Goal: Task Accomplishment & Management: Complete application form

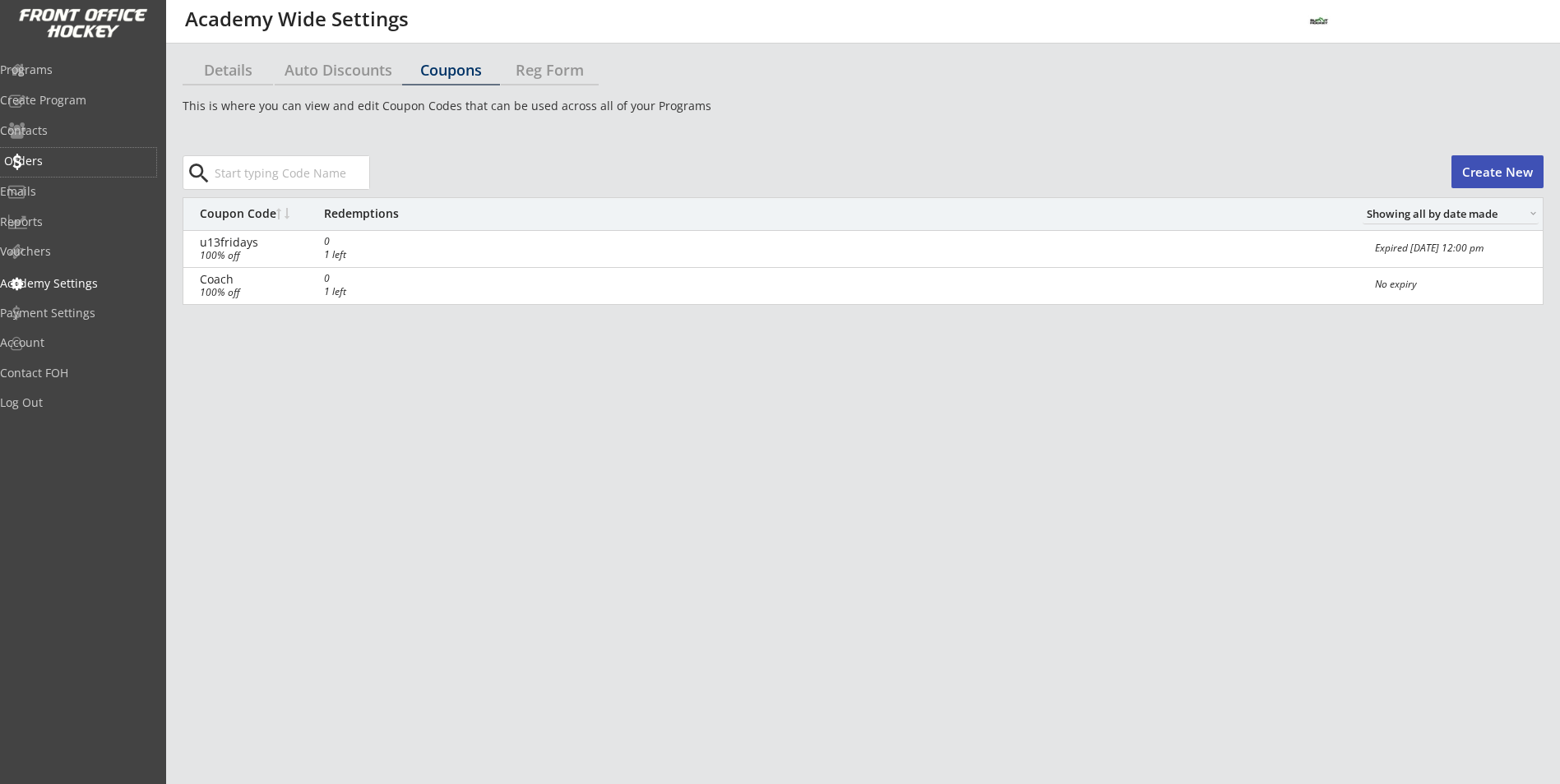
click at [55, 161] on div "Orders" at bounding box center [77, 162] width 148 height 12
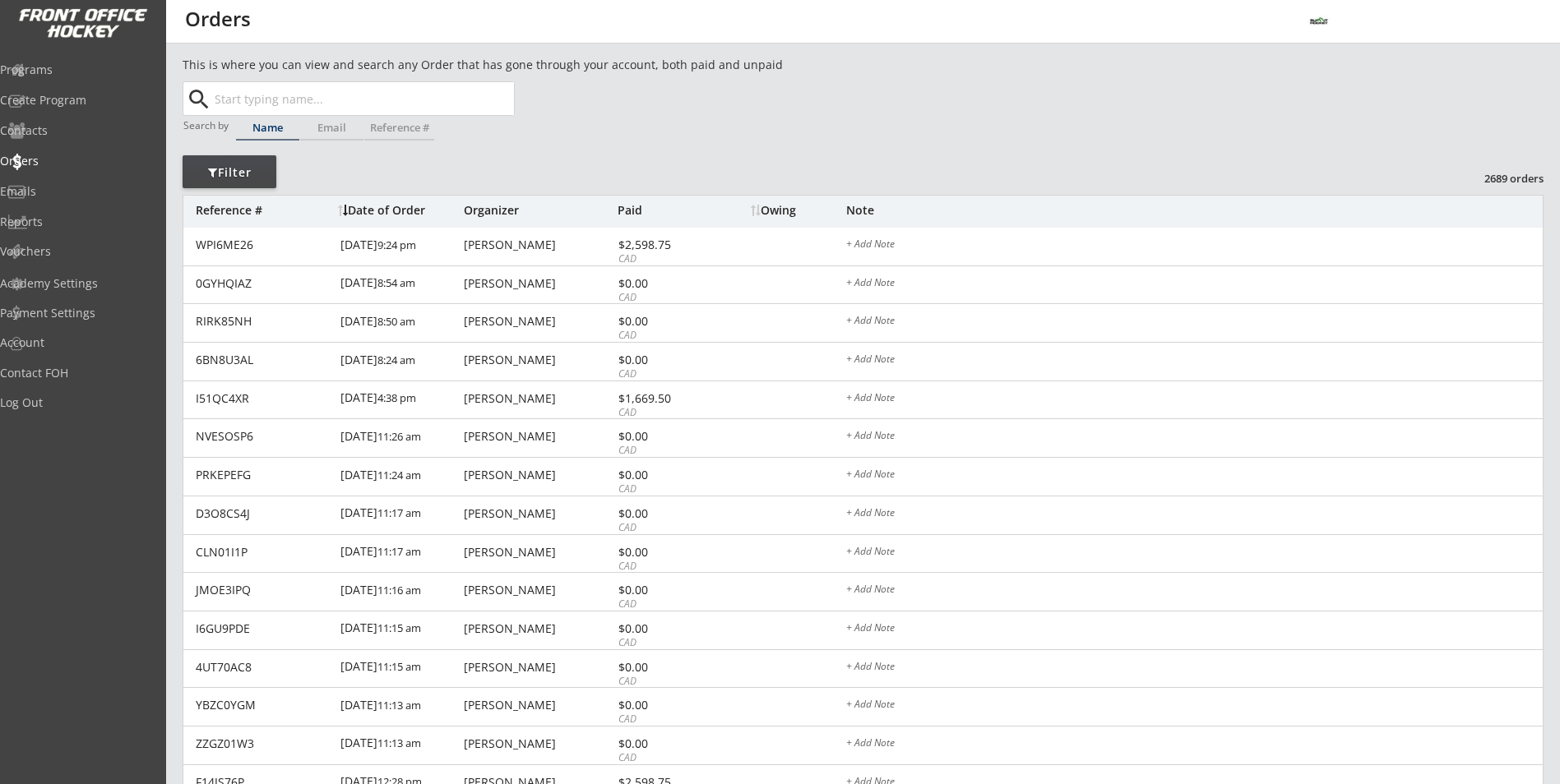
click at [263, 96] on input "text" at bounding box center [362, 98] width 302 height 33
type input "ry"
type input "[PERSON_NAME]"
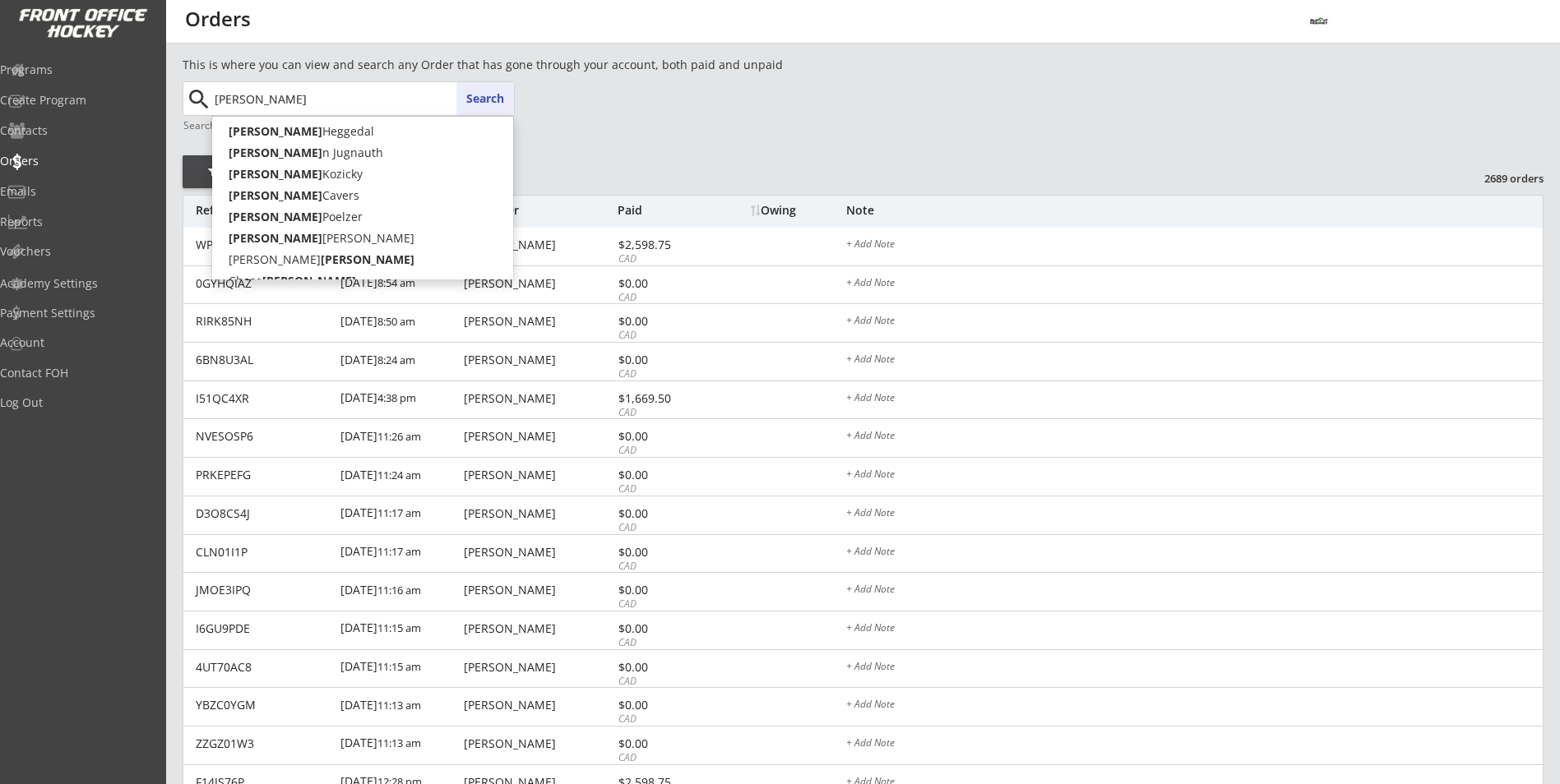
type input "[PERSON_NAME]"
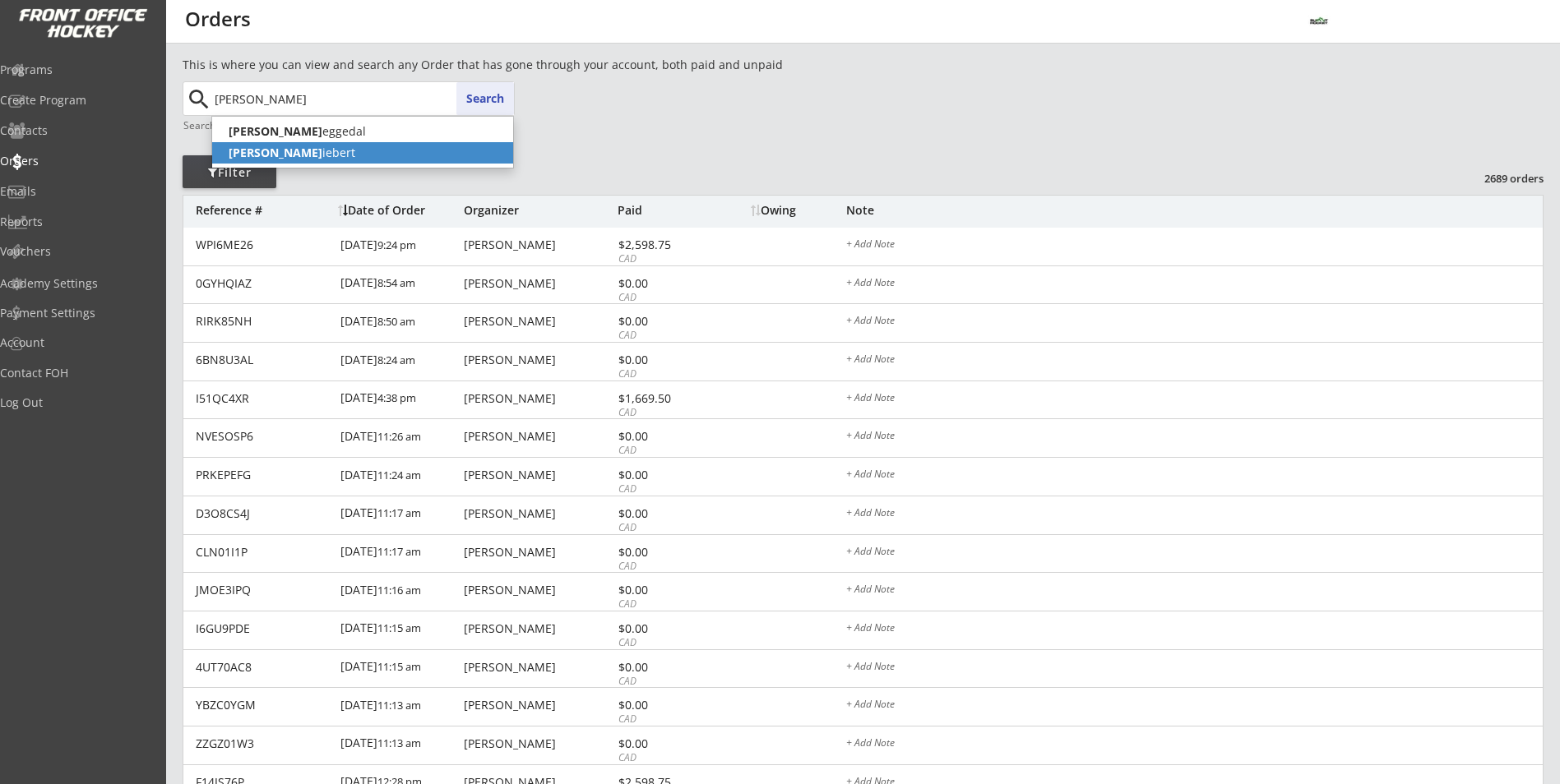
click at [317, 149] on p "[PERSON_NAME]" at bounding box center [362, 153] width 300 height 22
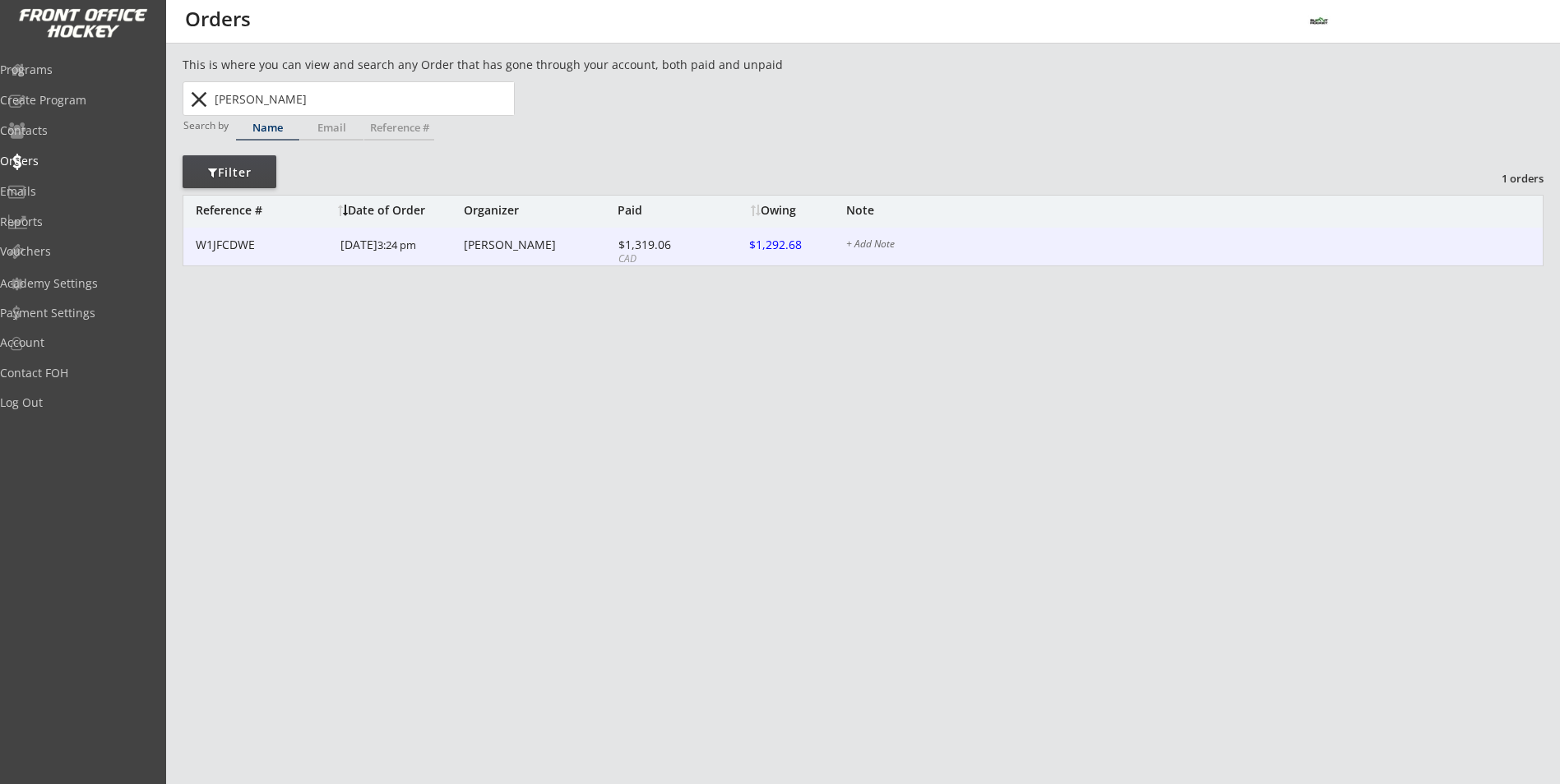
type input "[PERSON_NAME]"
click at [349, 243] on div "[DATE] 3:24 pm" at bounding box center [400, 246] width 119 height 37
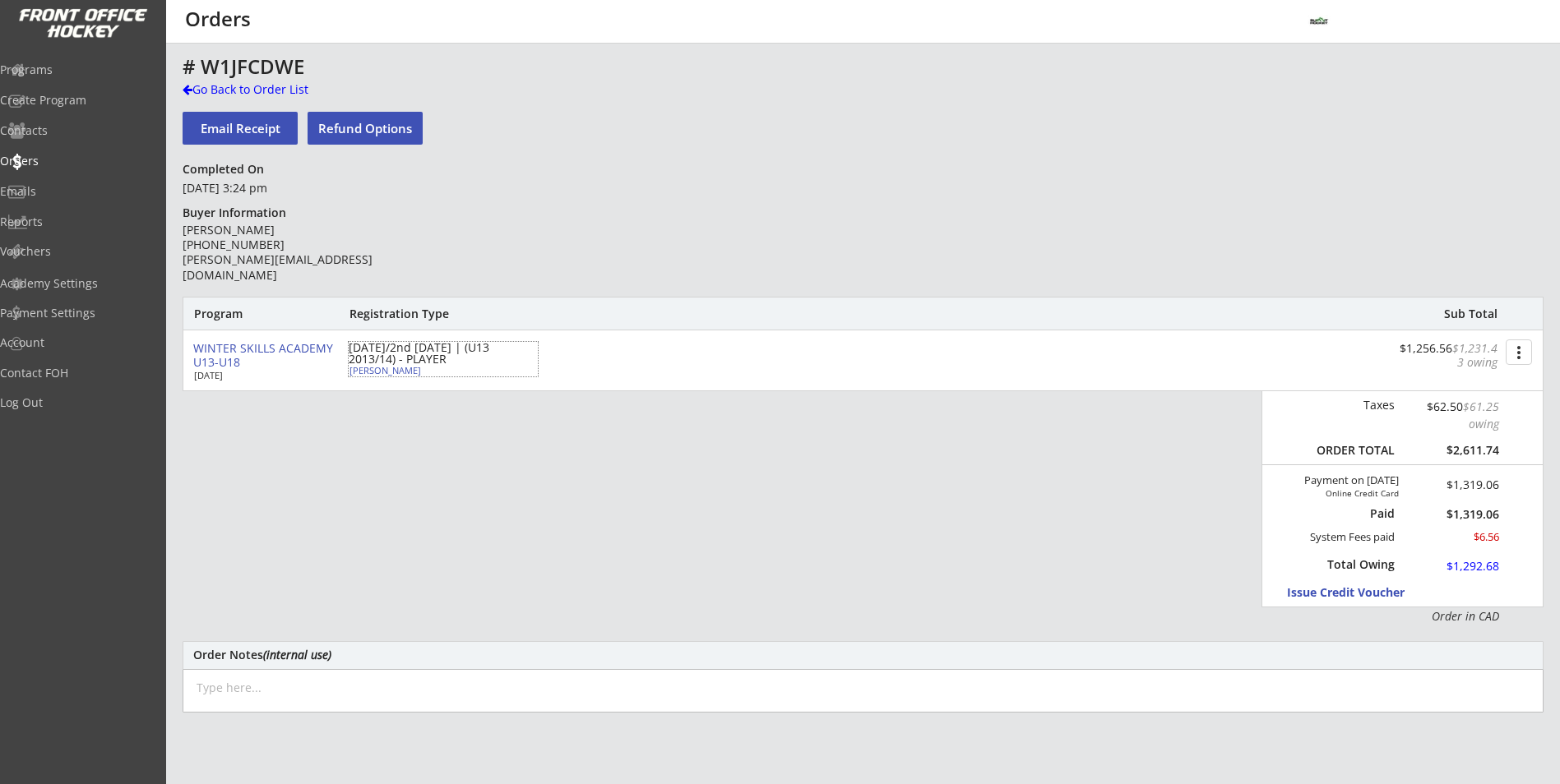
click at [363, 374] on div "[PERSON_NAME]" at bounding box center [440, 370] width 183 height 9
select select ""Defense""
select select ""U13 DIV 1""
select select ""YXL""
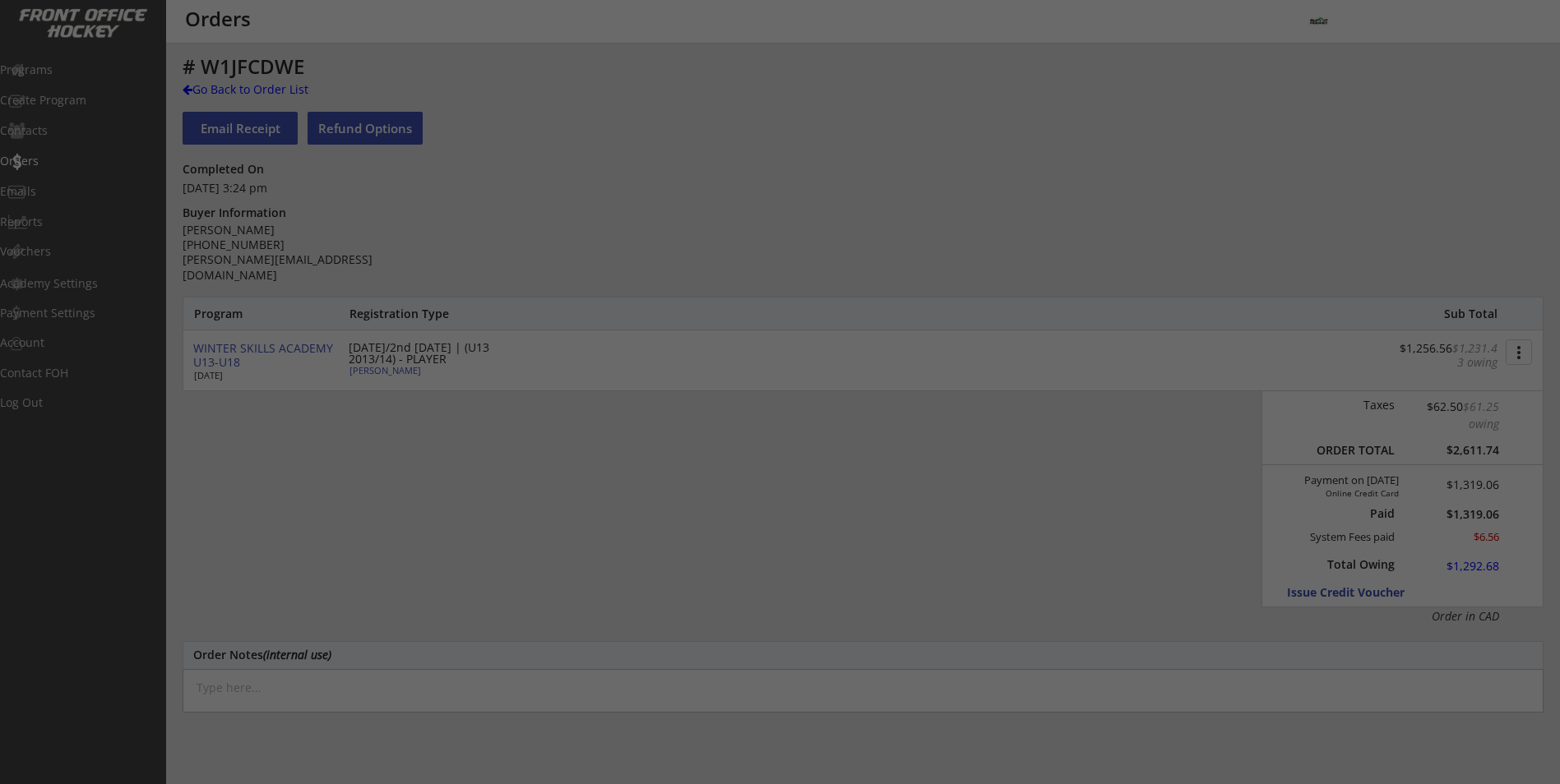
type input "[DEMOGRAPHIC_DATA]"
type input "Knights"
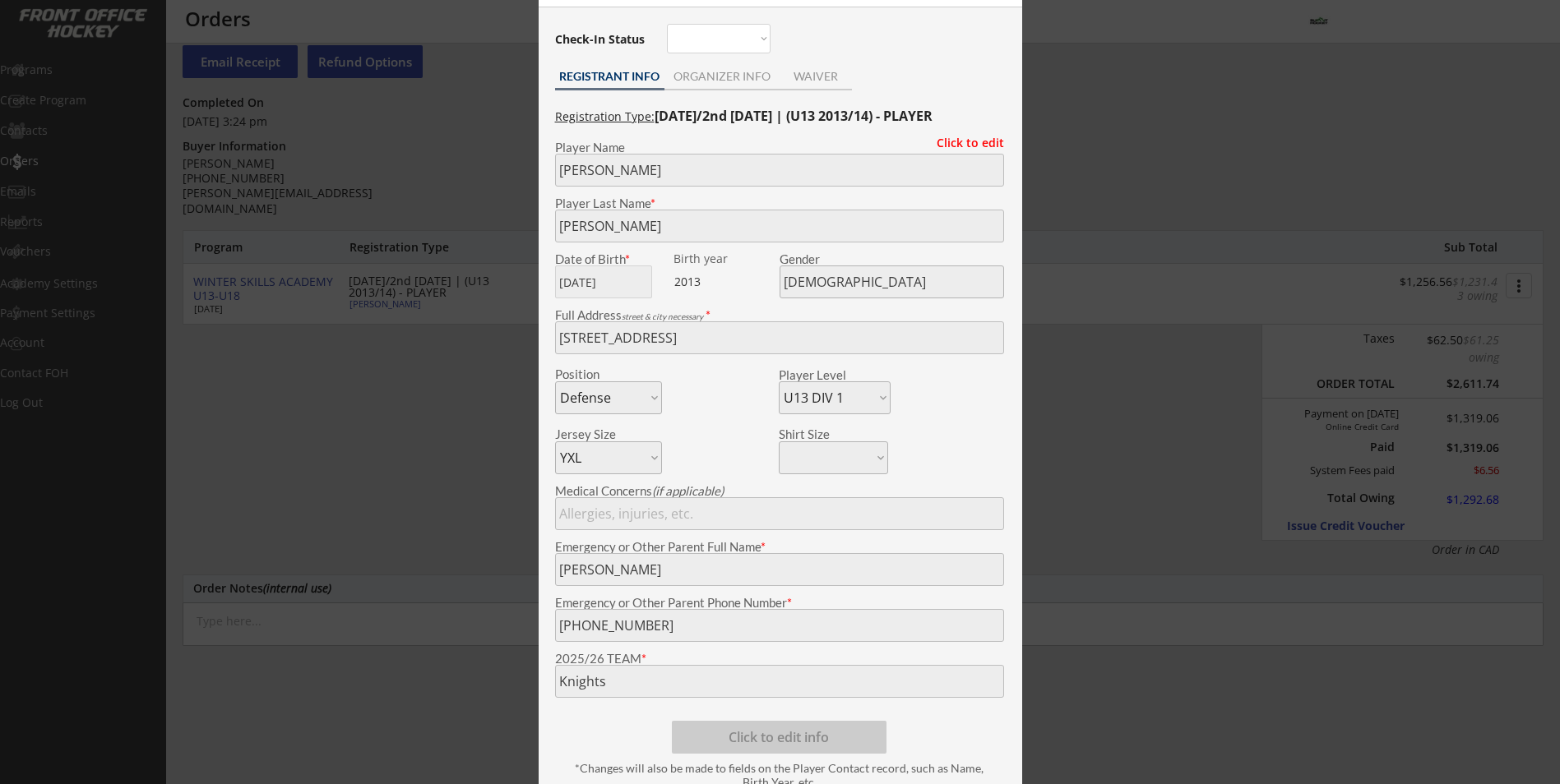
scroll to position [165, 0]
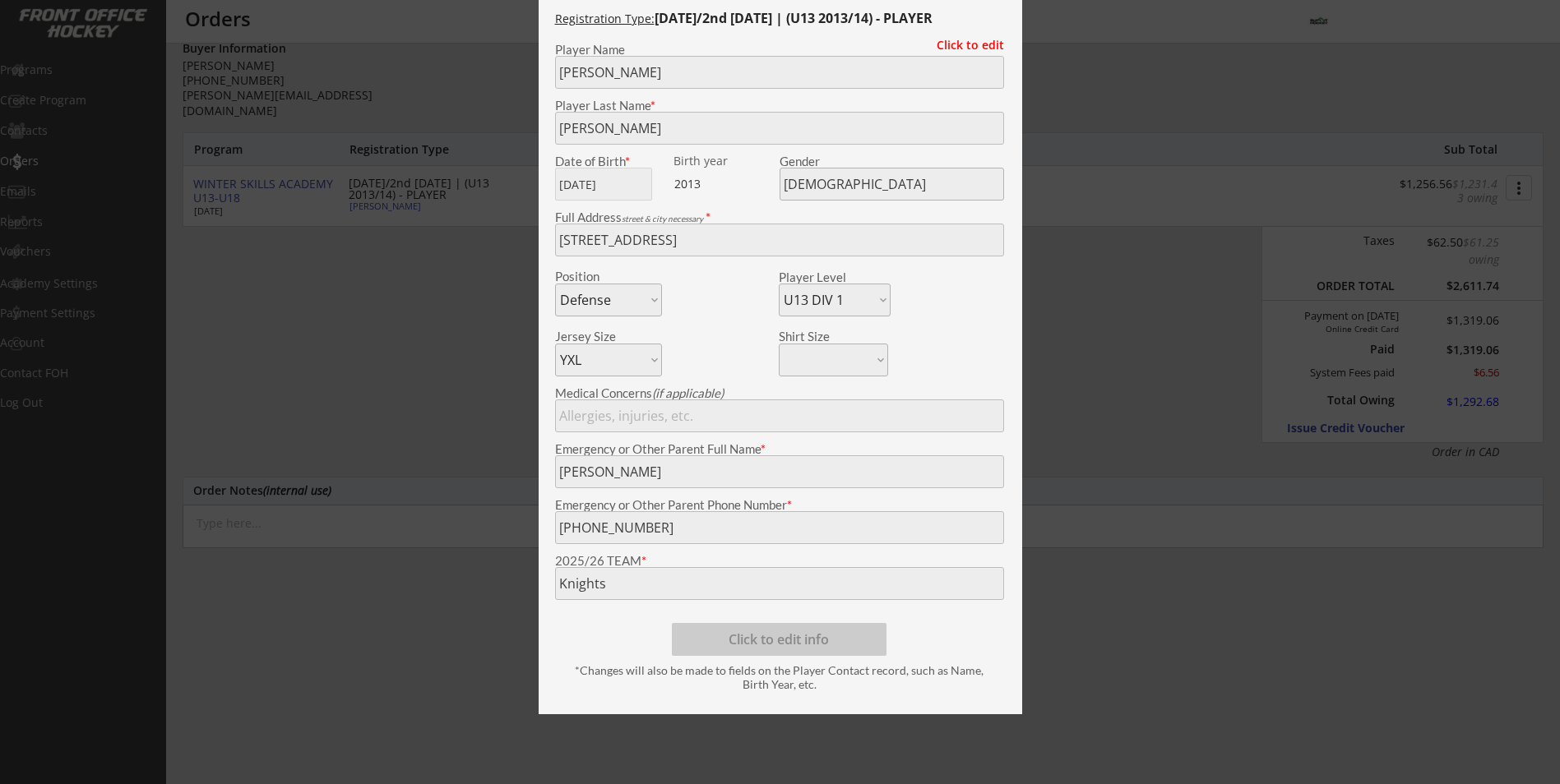
drag, startPoint x: 314, startPoint y: 404, endPoint x: 324, endPoint y: 395, distance: 13.5
click at [319, 396] on div at bounding box center [780, 392] width 1560 height 784
